Goal: Task Accomplishment & Management: Use online tool/utility

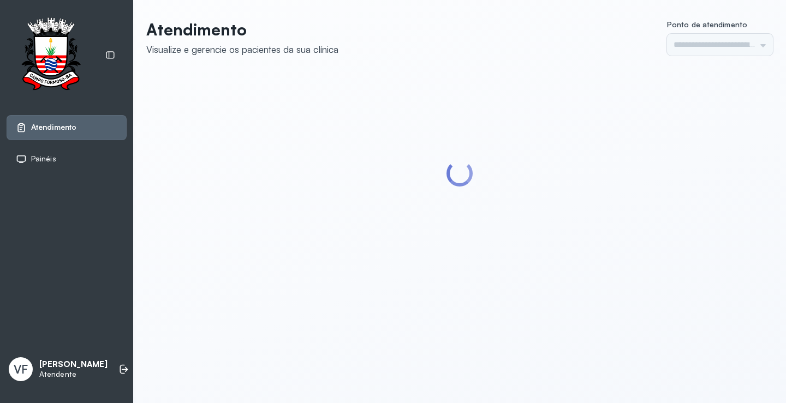
type input "*********"
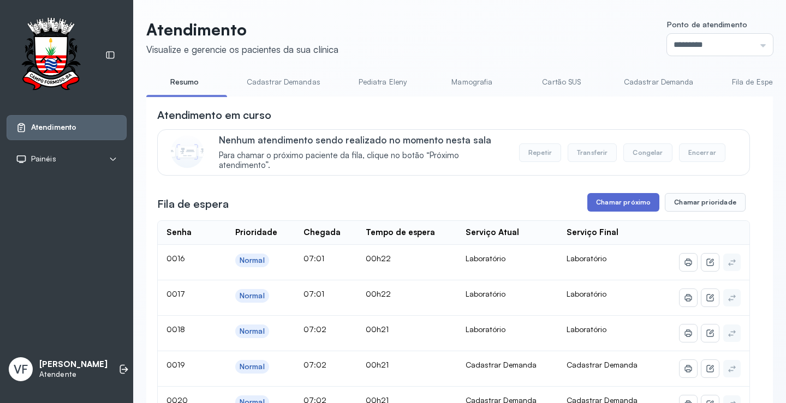
click at [612, 201] on button "Chamar próximo" at bounding box center [623, 202] width 72 height 19
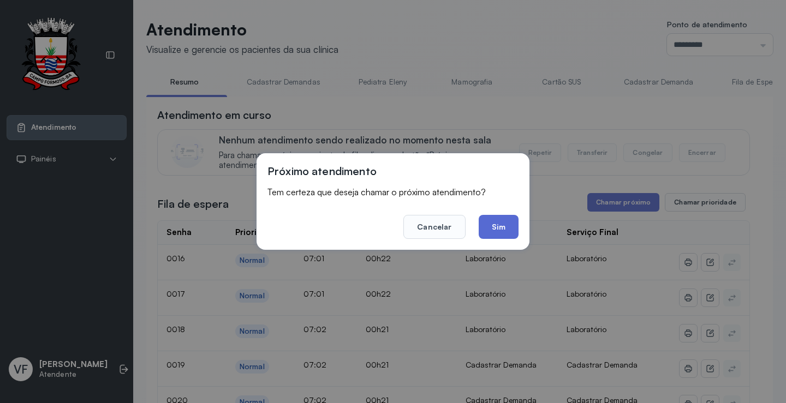
click at [495, 229] on button "Sim" at bounding box center [499, 227] width 40 height 24
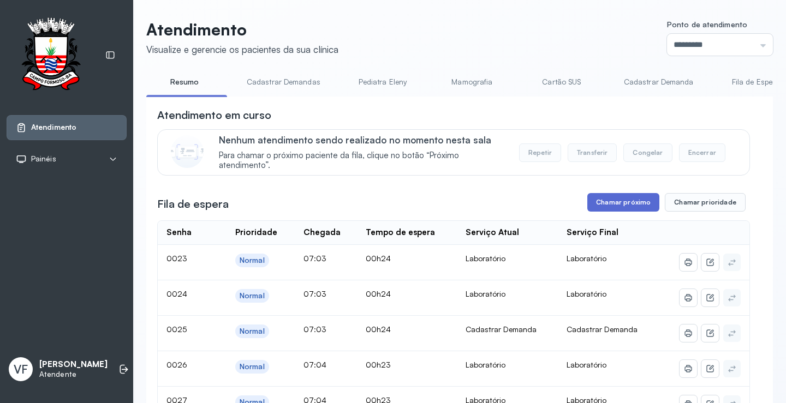
click at [620, 200] on button "Chamar próximo" at bounding box center [623, 202] width 72 height 19
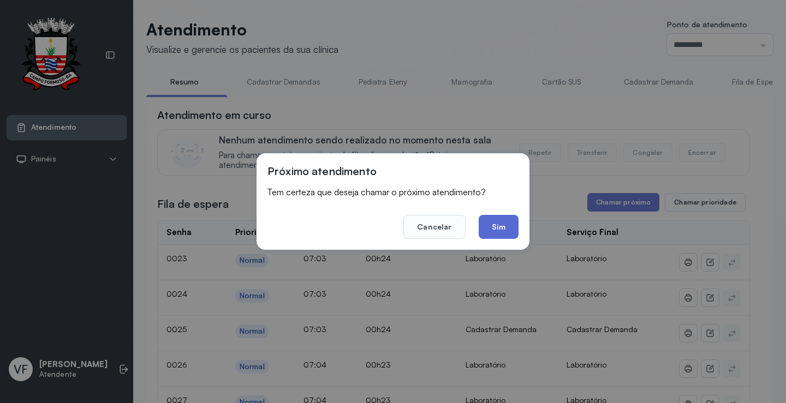
click at [487, 222] on button "Sim" at bounding box center [499, 227] width 40 height 24
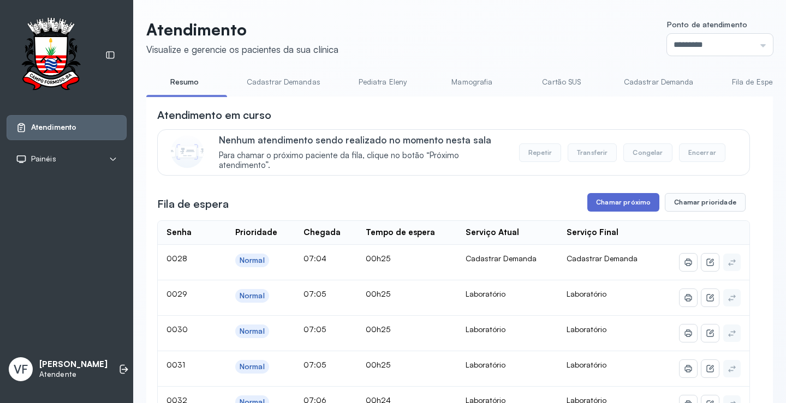
click at [622, 201] on button "Chamar próximo" at bounding box center [623, 202] width 72 height 19
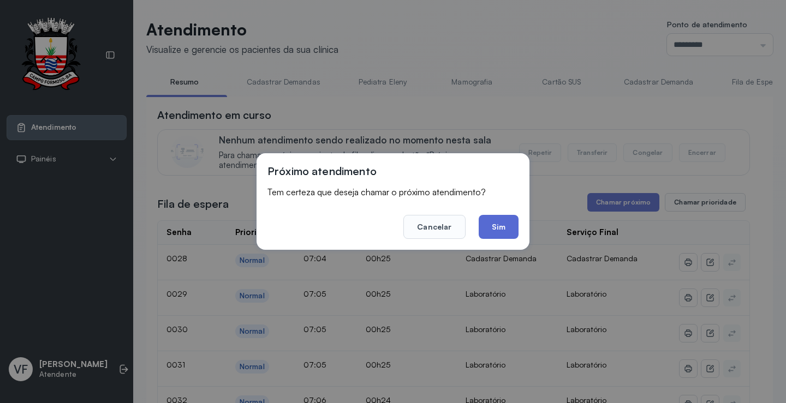
click at [496, 222] on button "Sim" at bounding box center [499, 227] width 40 height 24
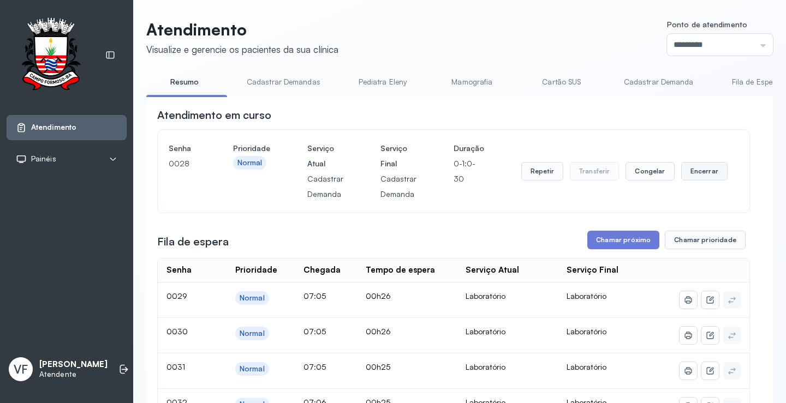
click at [698, 171] on button "Encerrar" at bounding box center [704, 171] width 46 height 19
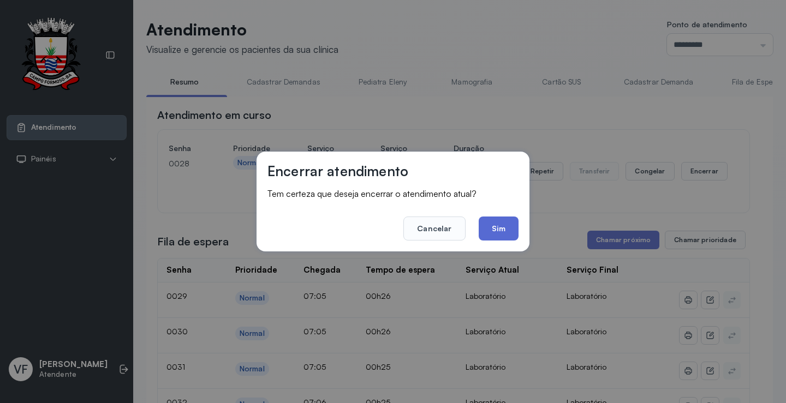
click at [505, 228] on button "Sim" at bounding box center [499, 229] width 40 height 24
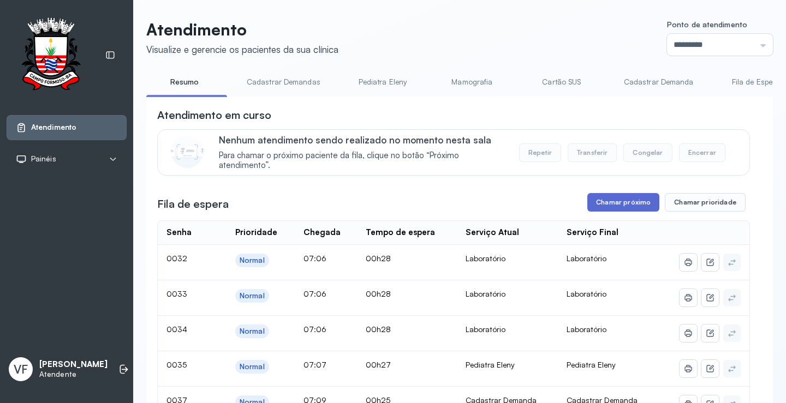
click at [622, 199] on button "Chamar próximo" at bounding box center [623, 202] width 72 height 19
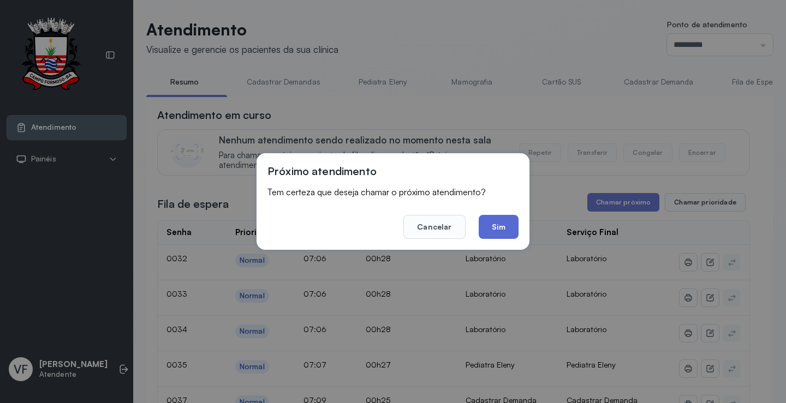
click at [497, 221] on button "Sim" at bounding box center [499, 227] width 40 height 24
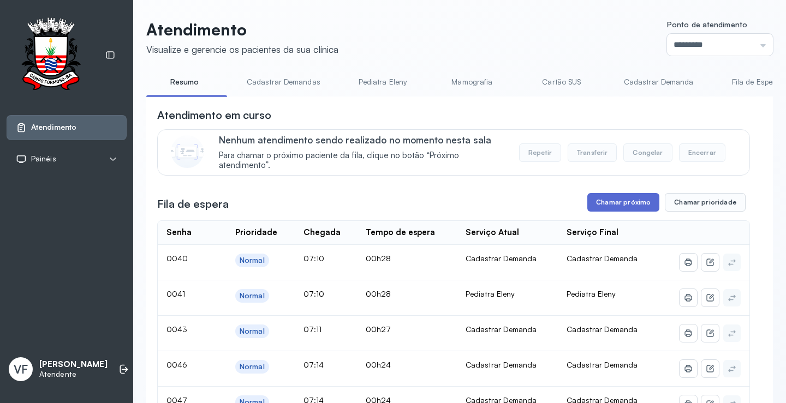
click at [616, 201] on button "Chamar próximo" at bounding box center [623, 202] width 72 height 19
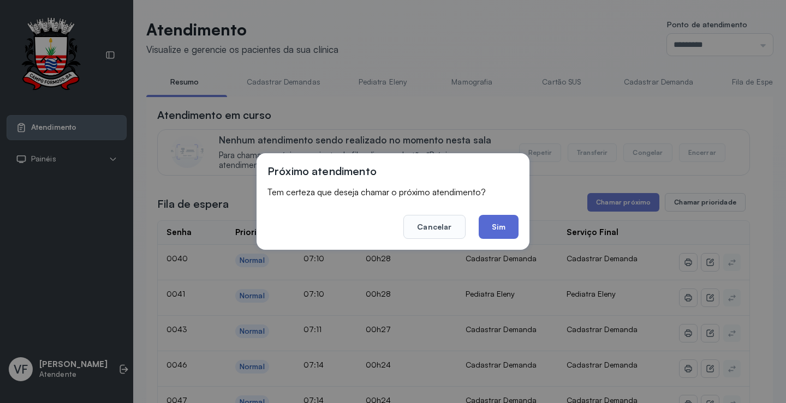
click at [503, 224] on button "Sim" at bounding box center [499, 227] width 40 height 24
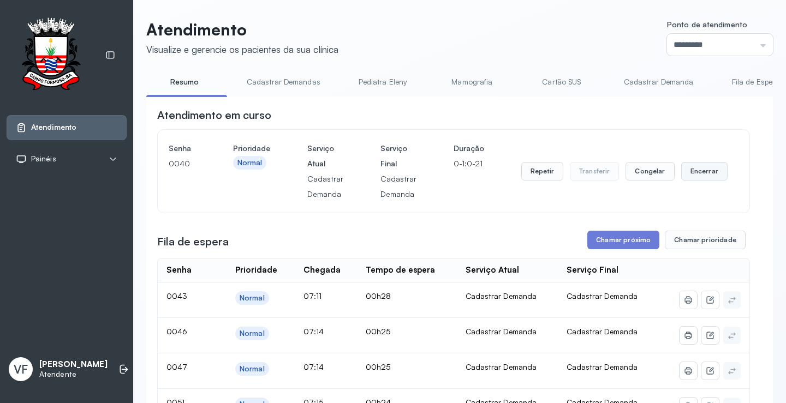
click at [698, 173] on button "Encerrar" at bounding box center [704, 171] width 46 height 19
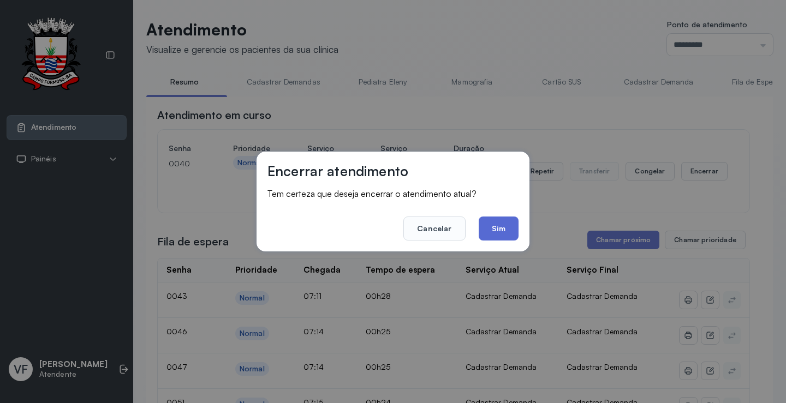
click at [503, 224] on button "Sim" at bounding box center [499, 229] width 40 height 24
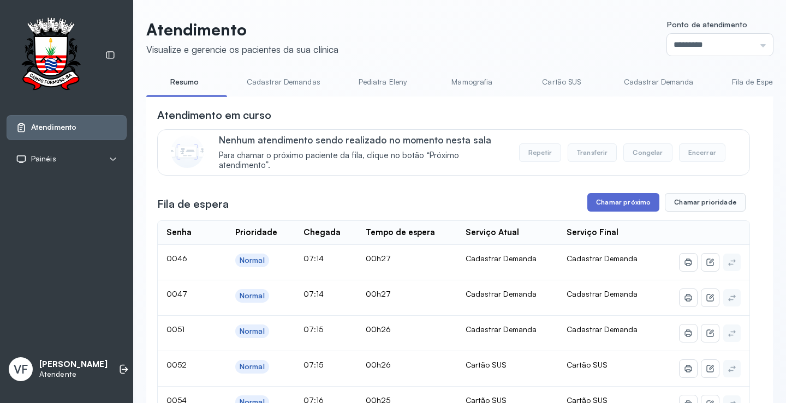
click at [614, 199] on button "Chamar próximo" at bounding box center [623, 202] width 72 height 19
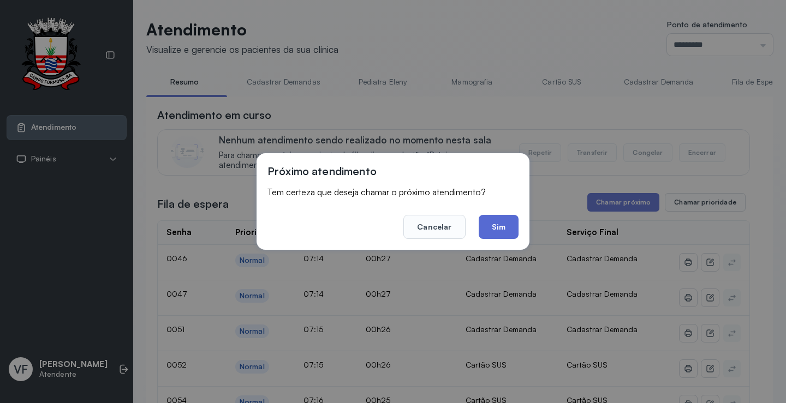
click at [503, 219] on button "Sim" at bounding box center [499, 227] width 40 height 24
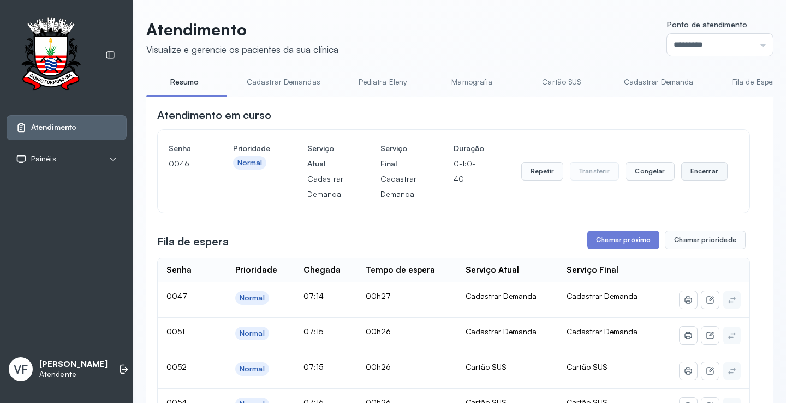
click at [700, 174] on button "Encerrar" at bounding box center [704, 171] width 46 height 19
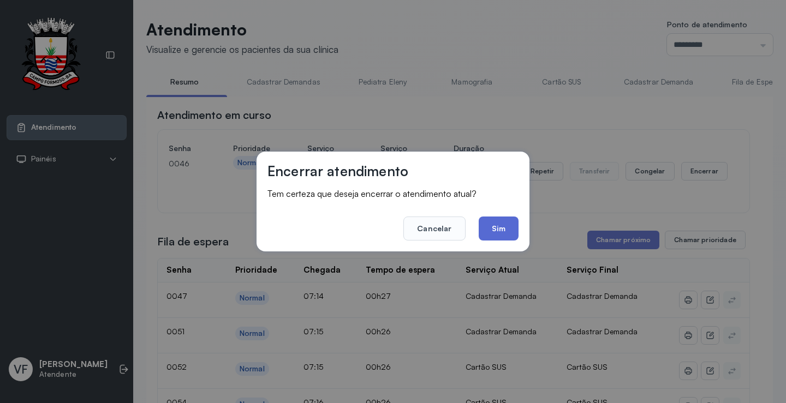
click at [507, 225] on button "Sim" at bounding box center [499, 229] width 40 height 24
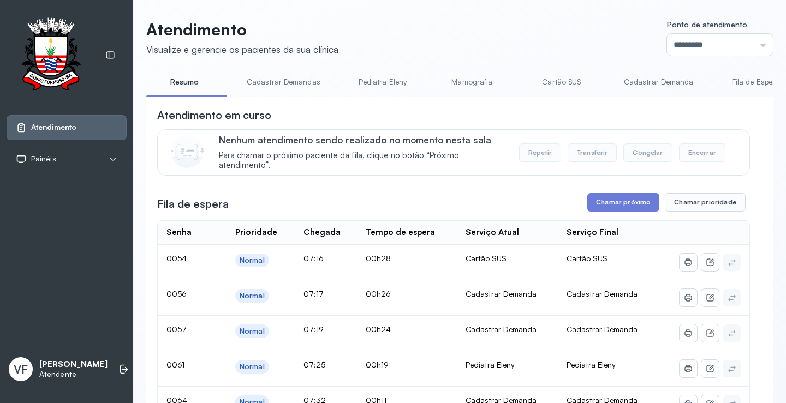
click at [667, 83] on link "Cadastrar Demanda" at bounding box center [659, 82] width 92 height 18
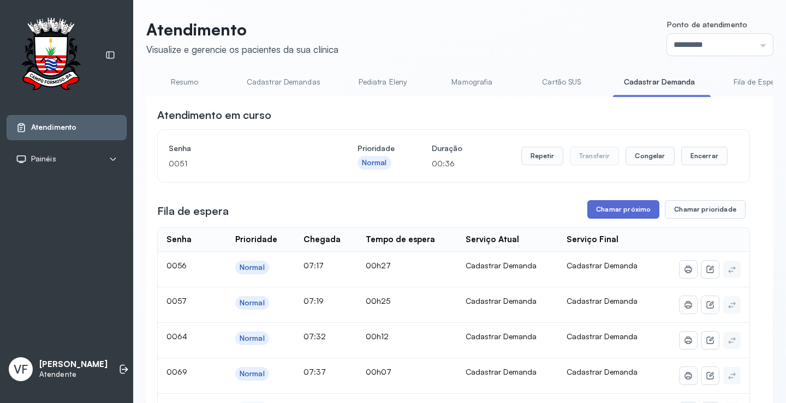
click at [623, 208] on button "Chamar próximo" at bounding box center [623, 209] width 72 height 19
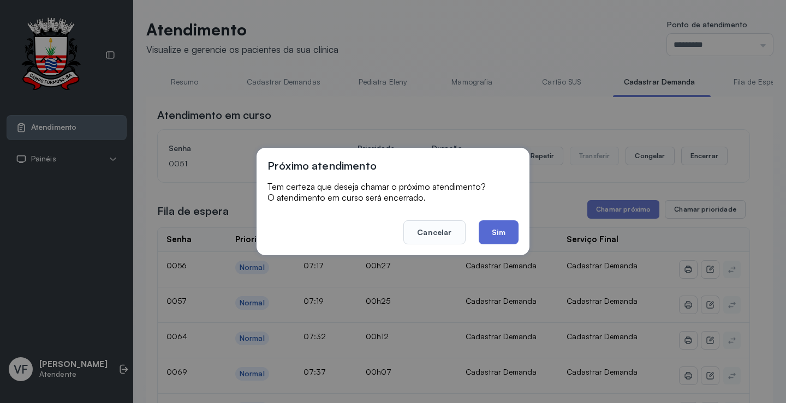
click at [485, 235] on button "Sim" at bounding box center [499, 233] width 40 height 24
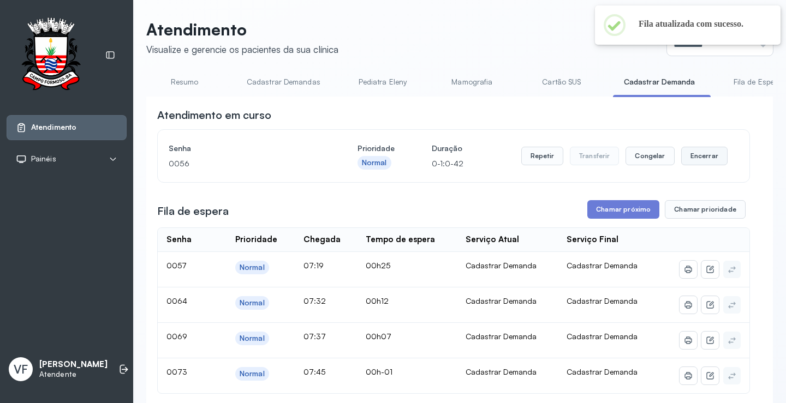
click at [698, 158] on button "Encerrar" at bounding box center [704, 156] width 46 height 19
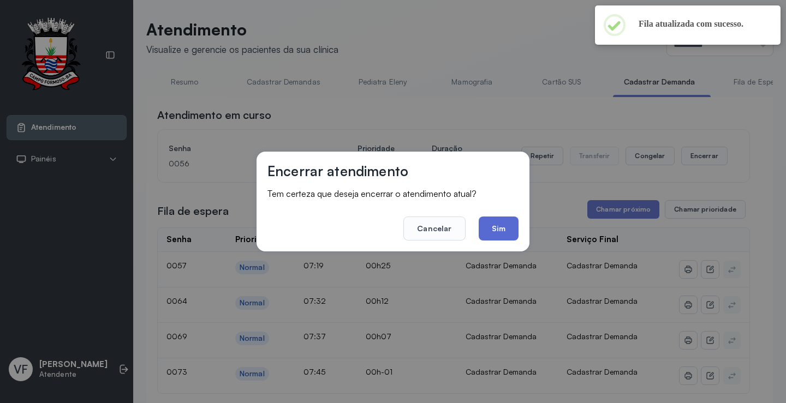
click at [507, 228] on button "Sim" at bounding box center [499, 229] width 40 height 24
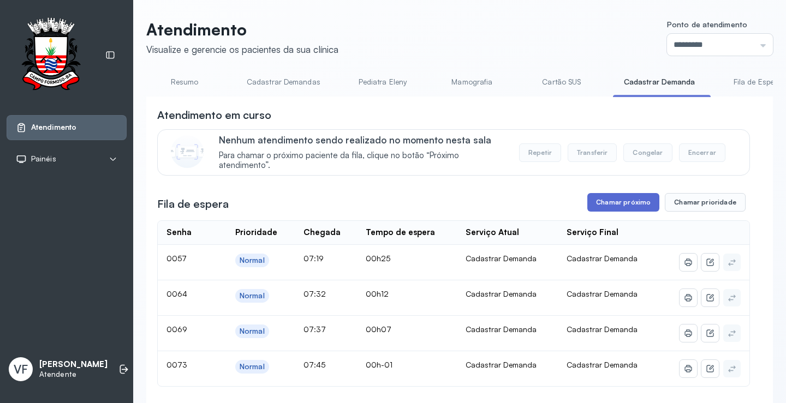
click at [618, 207] on button "Chamar próximo" at bounding box center [623, 202] width 72 height 19
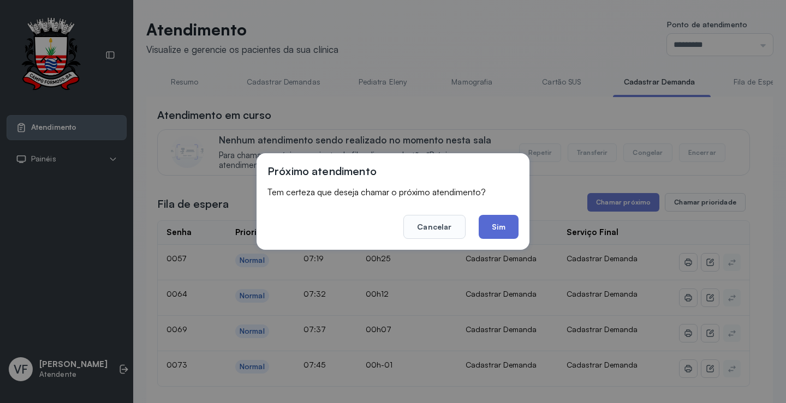
click at [492, 222] on button "Sim" at bounding box center [499, 227] width 40 height 24
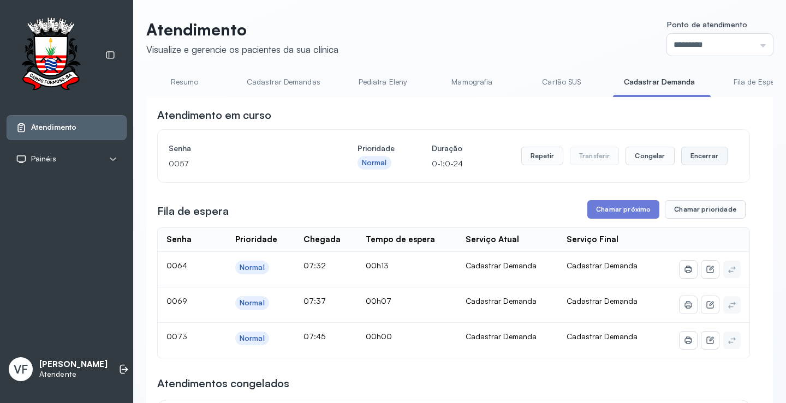
click at [691, 155] on button "Encerrar" at bounding box center [704, 156] width 46 height 19
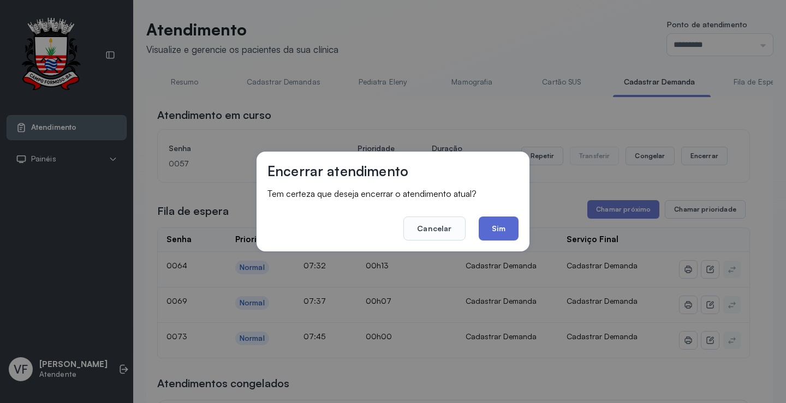
click at [499, 219] on button "Sim" at bounding box center [499, 229] width 40 height 24
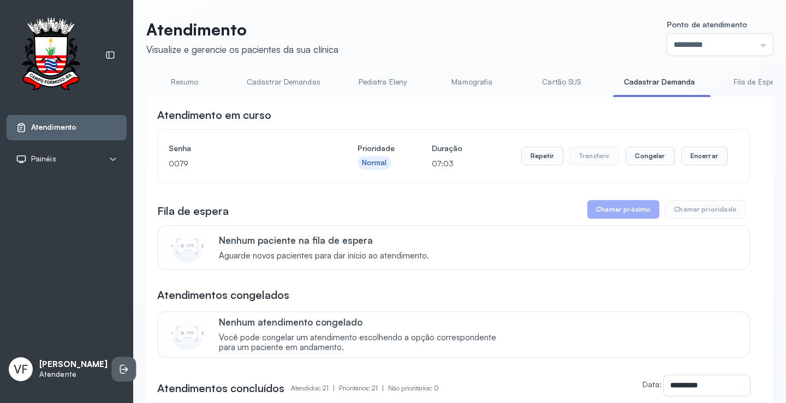
click at [120, 366] on icon at bounding box center [122, 369] width 5 height 9
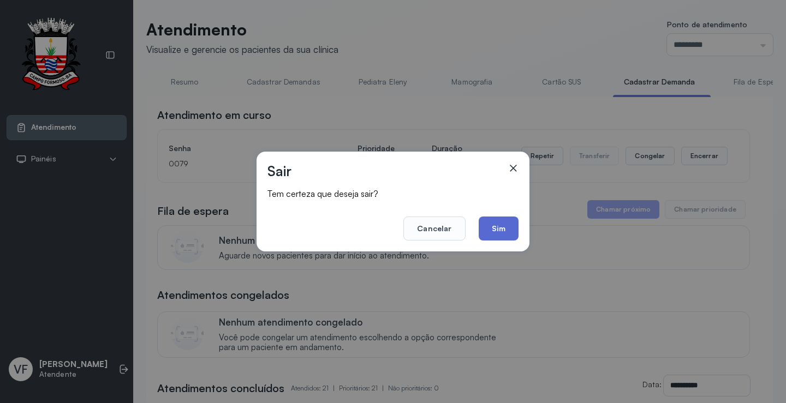
click at [507, 221] on button "Sim" at bounding box center [499, 229] width 40 height 24
